Goal: Information Seeking & Learning: Learn about a topic

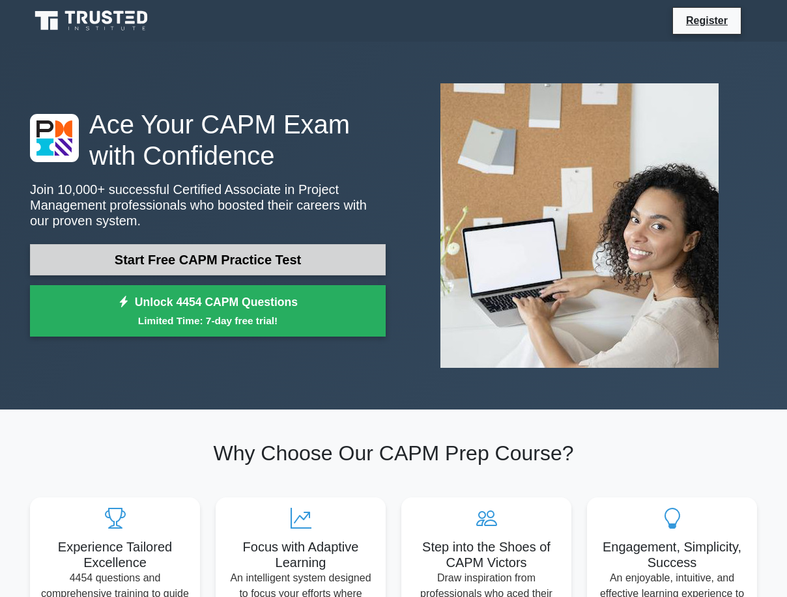
click at [309, 260] on link "Start Free CAPM Practice Test" at bounding box center [208, 259] width 356 height 31
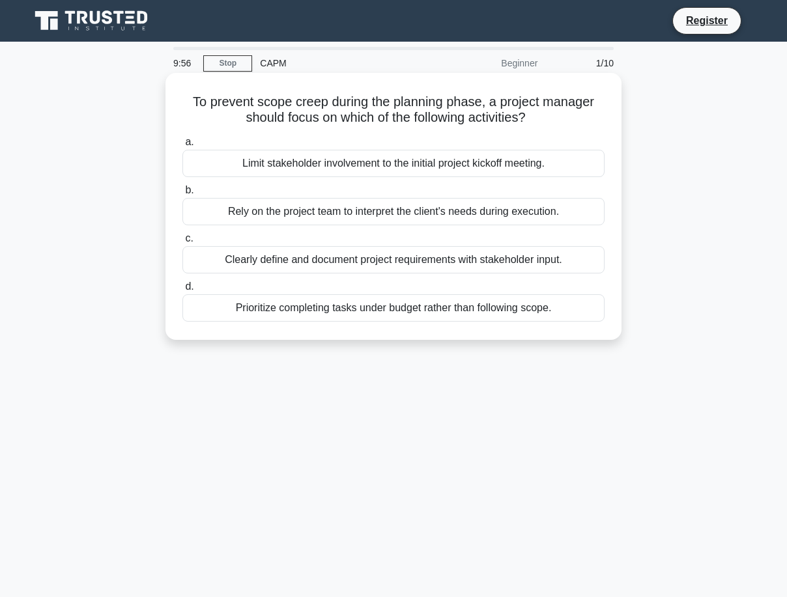
click at [357, 221] on div "Rely on the project team to interpret the client's needs during execution." at bounding box center [393, 211] width 422 height 27
click at [182, 195] on input "b. Rely on the project team to interpret the client's needs during execution." at bounding box center [182, 190] width 0 height 8
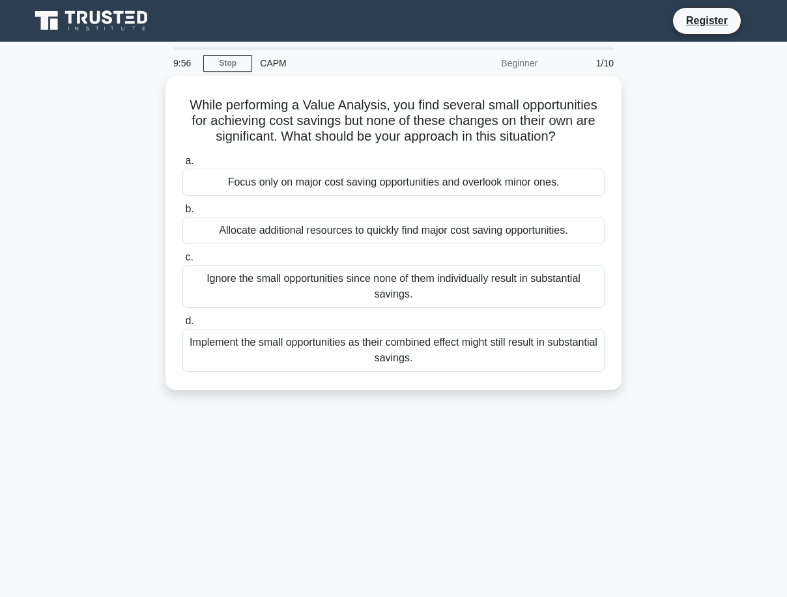
click at [364, 217] on div "Allocate additional resources to quickly find major cost saving opportunities." at bounding box center [393, 230] width 422 height 27
click at [182, 214] on input "b. Allocate additional resources to quickly find major cost saving opportunitie…" at bounding box center [182, 209] width 0 height 8
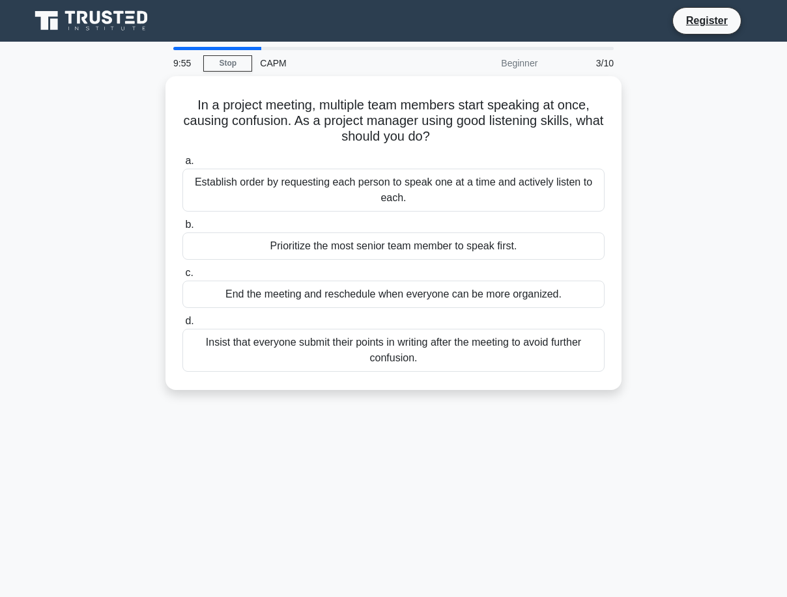
click at [357, 201] on div "Establish order by requesting each person to speak one at a time and actively l…" at bounding box center [393, 190] width 422 height 43
click at [182, 165] on input "a. Establish order by requesting each person to speak one at a time and activel…" at bounding box center [182, 161] width 0 height 8
